Goal: Communication & Community: Answer question/provide support

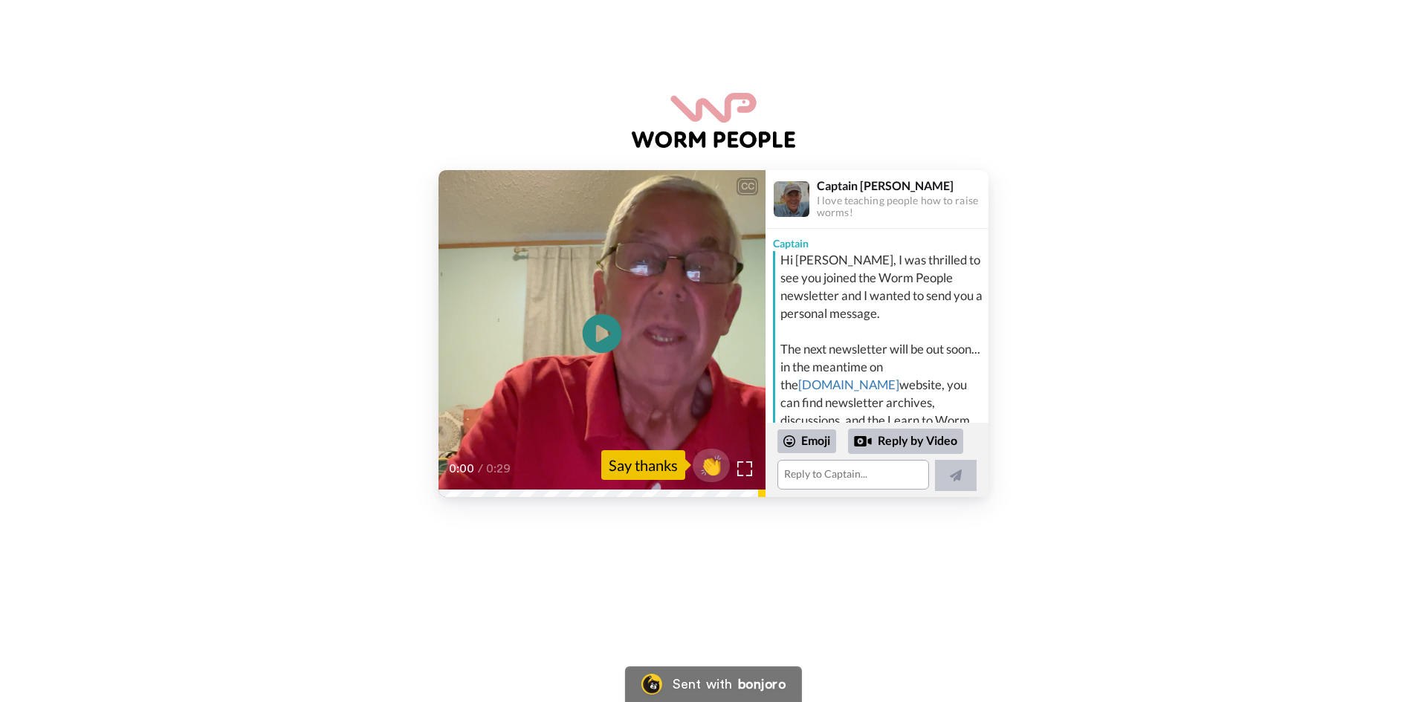
click at [601, 332] on icon "Play/Pause" at bounding box center [602, 334] width 39 height 71
click at [602, 331] on icon "Play/Pause" at bounding box center [602, 334] width 39 height 71
click at [797, 473] on textarea at bounding box center [853, 475] width 152 height 30
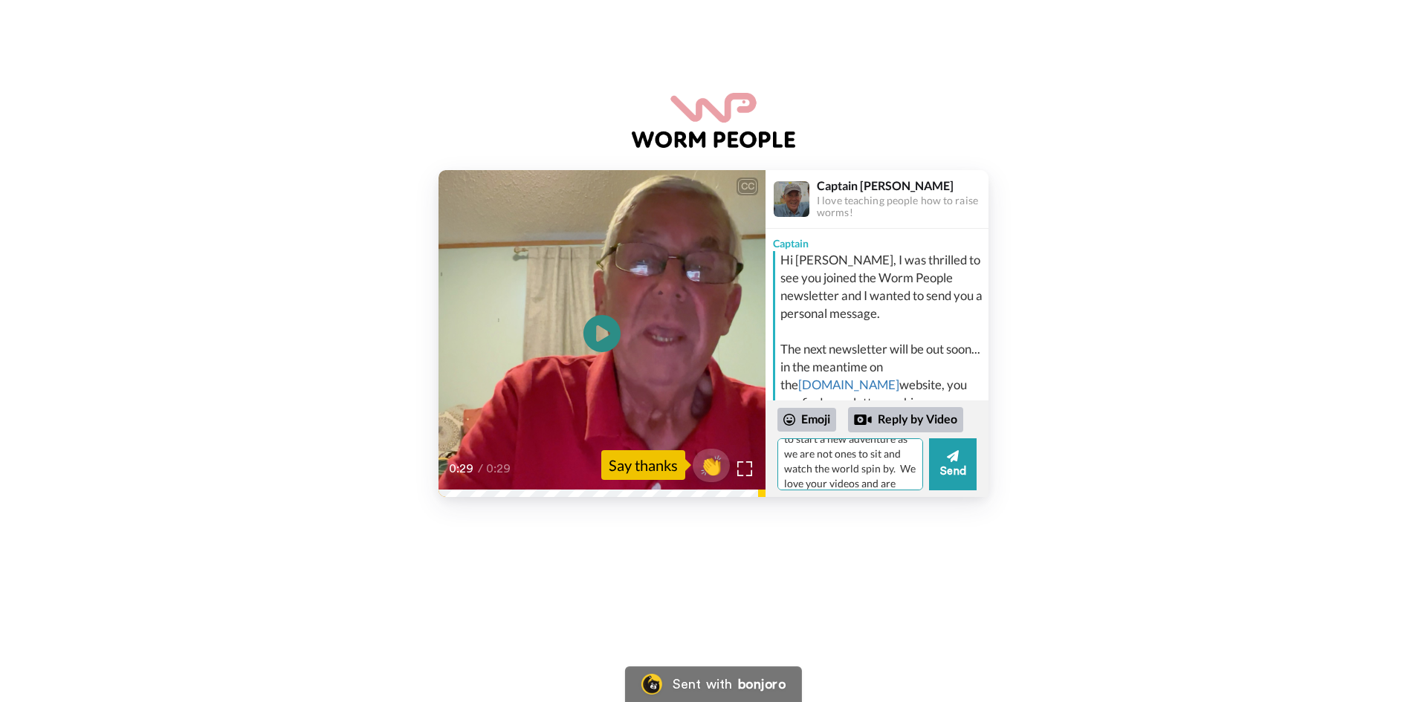
scroll to position [236, 0]
click at [804, 487] on textarea "Hi Captain [PERSON_NAME]! Your video has made my day. My husband and I are fina…" at bounding box center [850, 464] width 146 height 52
click at [895, 481] on textarea "Hi Captain [PERSON_NAME]! Your video has made my day. My husband and I are fina…" at bounding box center [850, 464] width 146 height 52
click at [889, 463] on textarea "Hi Captain [PERSON_NAME]! Your video has made my day. My husband and I are fina…" at bounding box center [850, 464] width 146 height 52
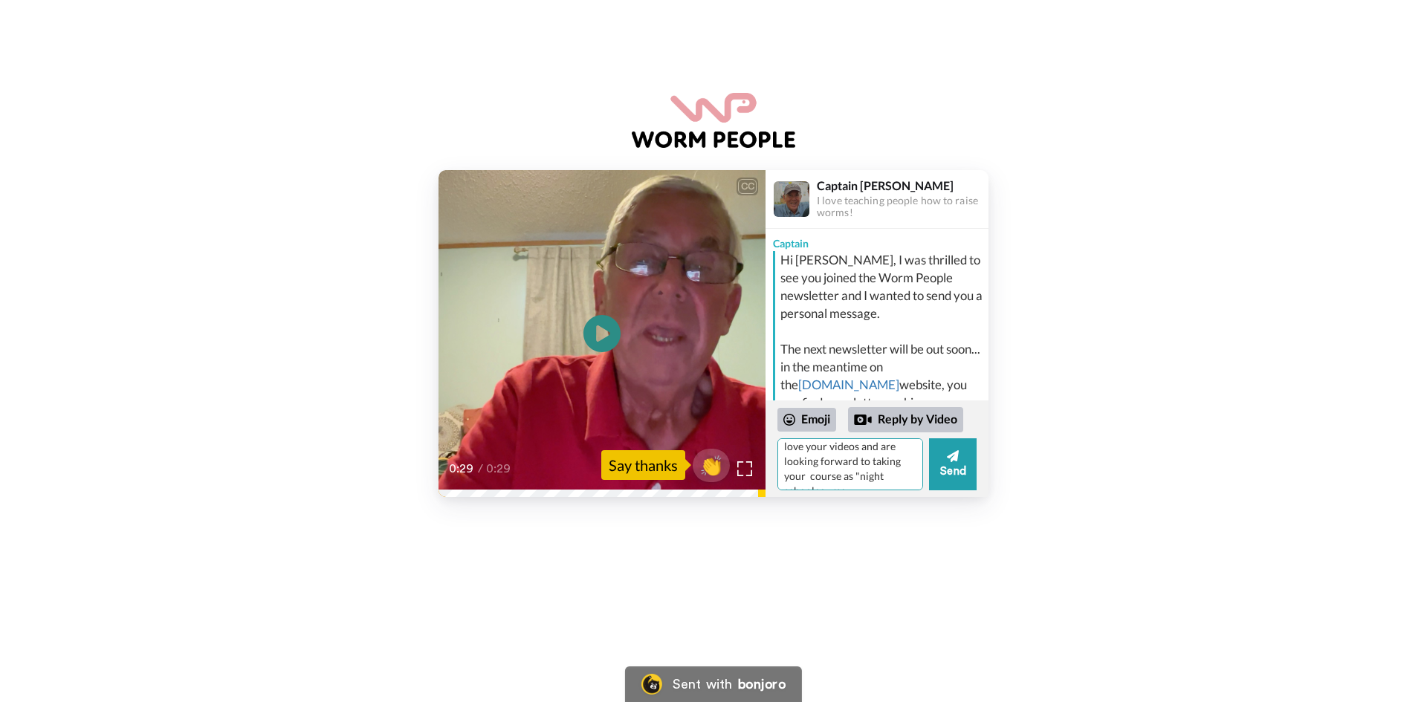
click at [870, 475] on textarea "Hi Captain [PERSON_NAME]! Your video has made my day. My husband and I are fina…" at bounding box center [850, 464] width 146 height 52
click at [841, 473] on textarea "Hi Captain [PERSON_NAME]! Your video has made my day. My husband and I are fina…" at bounding box center [850, 464] width 146 height 52
click at [817, 482] on textarea "Hi Captain [PERSON_NAME]! Your video has made my day. My husband and I are fina…" at bounding box center [850, 464] width 146 height 52
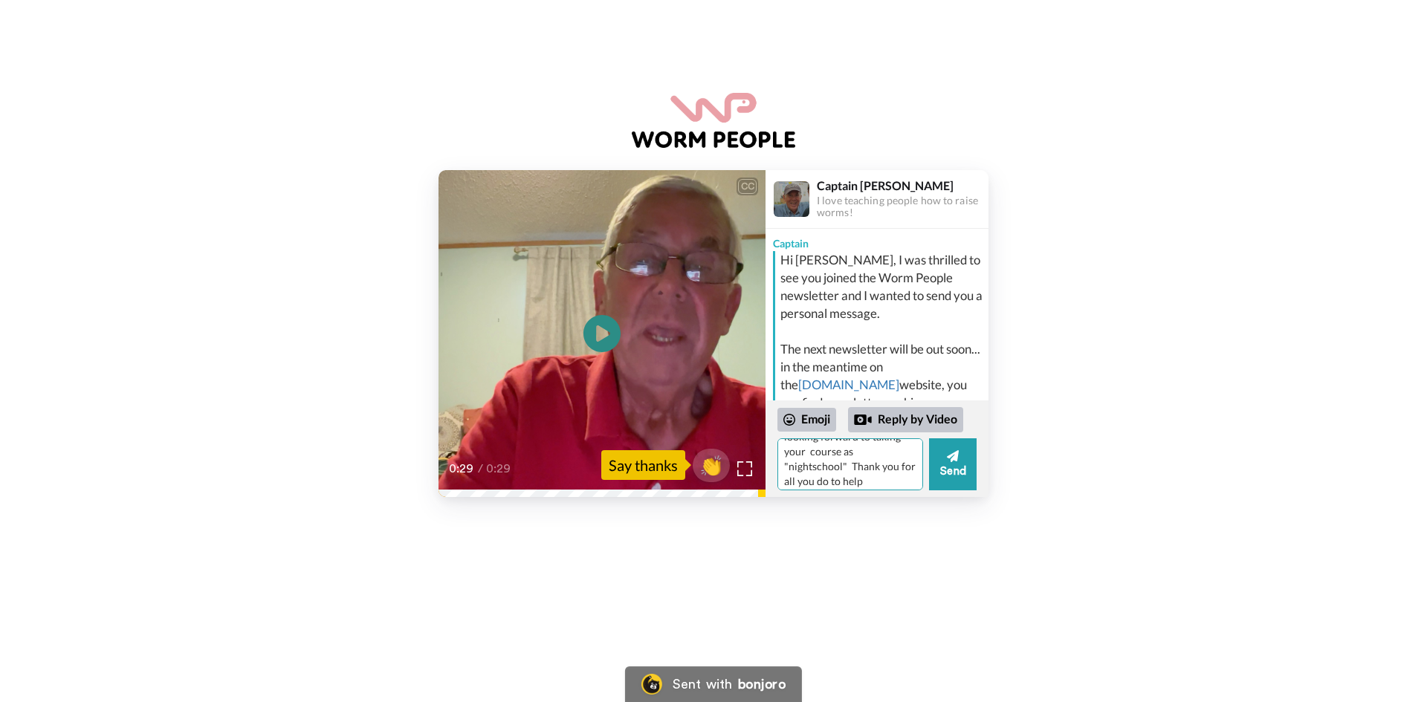
scroll to position [288, 0]
click at [858, 479] on textarea "Hi Captain [PERSON_NAME]! Your video has made my day. My husband and I are fina…" at bounding box center [850, 464] width 146 height 52
type textarea "Hi Captain [PERSON_NAME]! Your video has made my day. My husband and I are fina…"
click at [959, 461] on button "Send" at bounding box center [953, 464] width 48 height 52
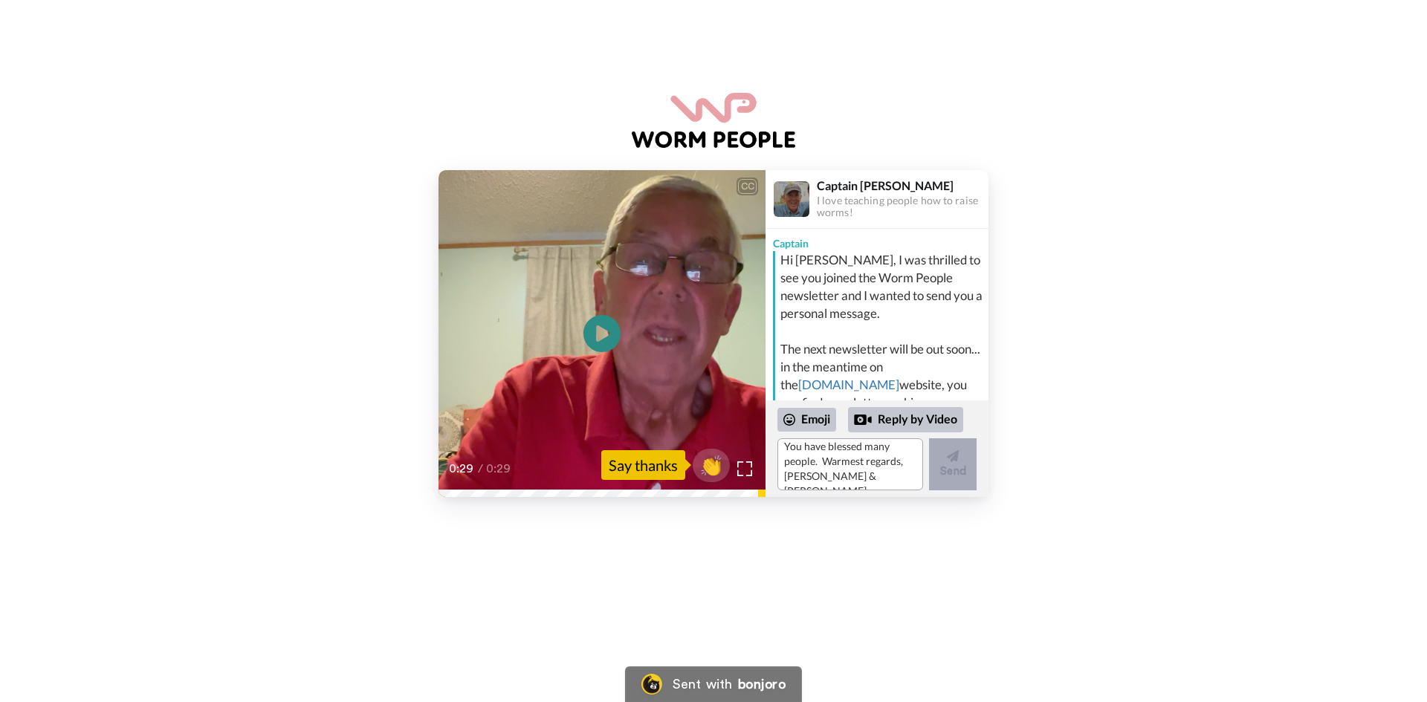
scroll to position [0, 0]
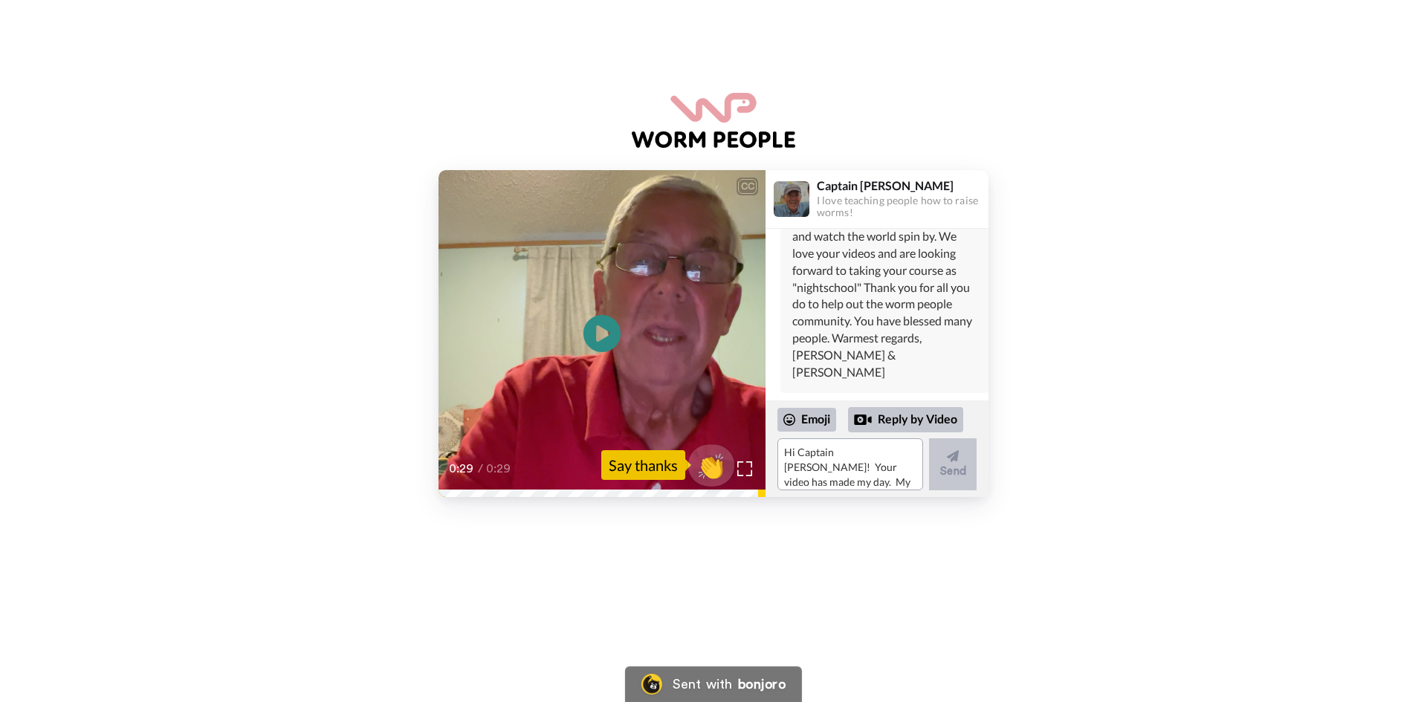
click at [705, 459] on span "👏" at bounding box center [711, 465] width 47 height 30
